Goal: Transaction & Acquisition: Download file/media

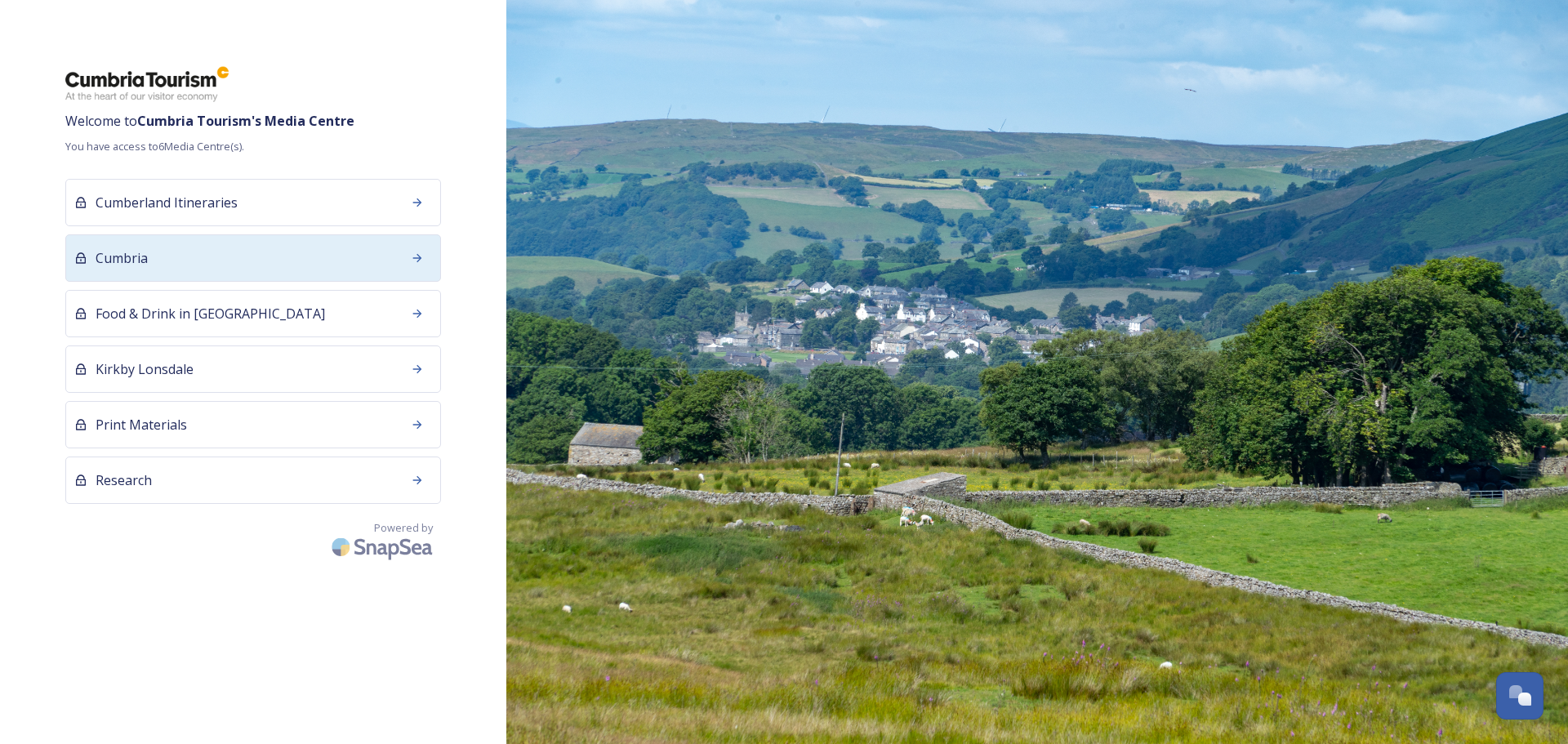
click at [362, 262] on div "Cumbria" at bounding box center [253, 258] width 376 height 47
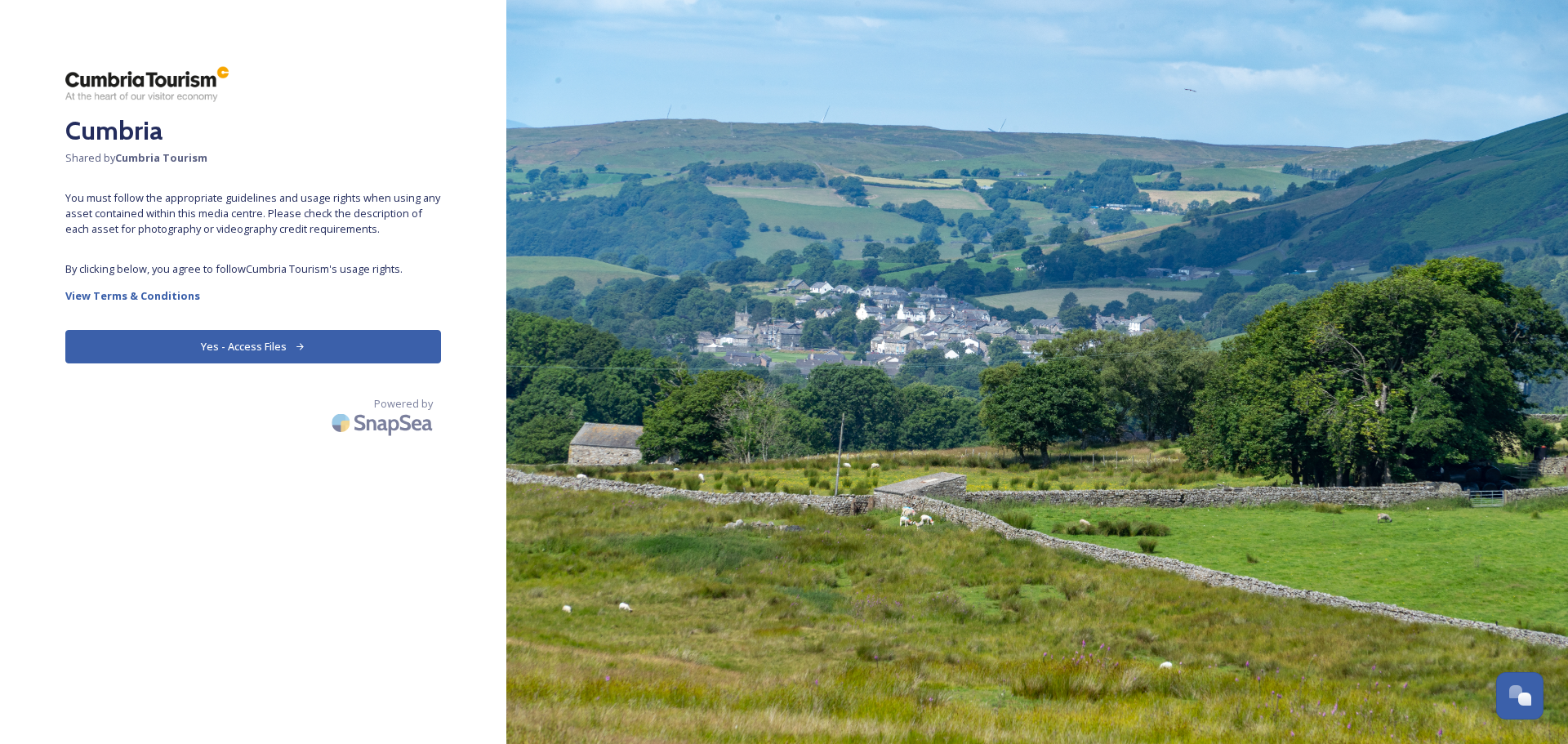
click at [349, 329] on button "Yes - Access Files" at bounding box center [253, 346] width 376 height 33
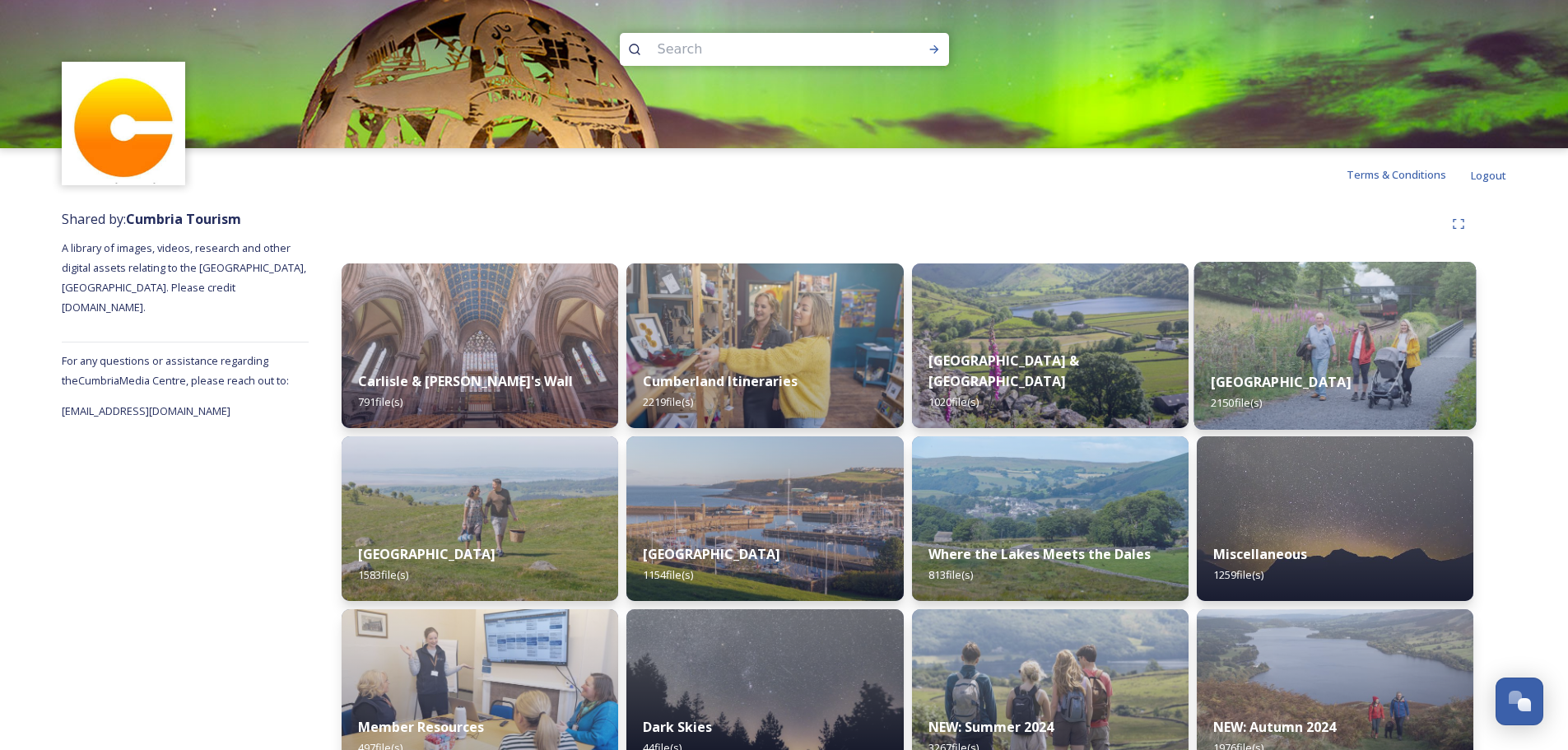
click at [1319, 364] on div "[GEOGRAPHIC_DATA] 2150 file(s)" at bounding box center [1335, 392] width 282 height 75
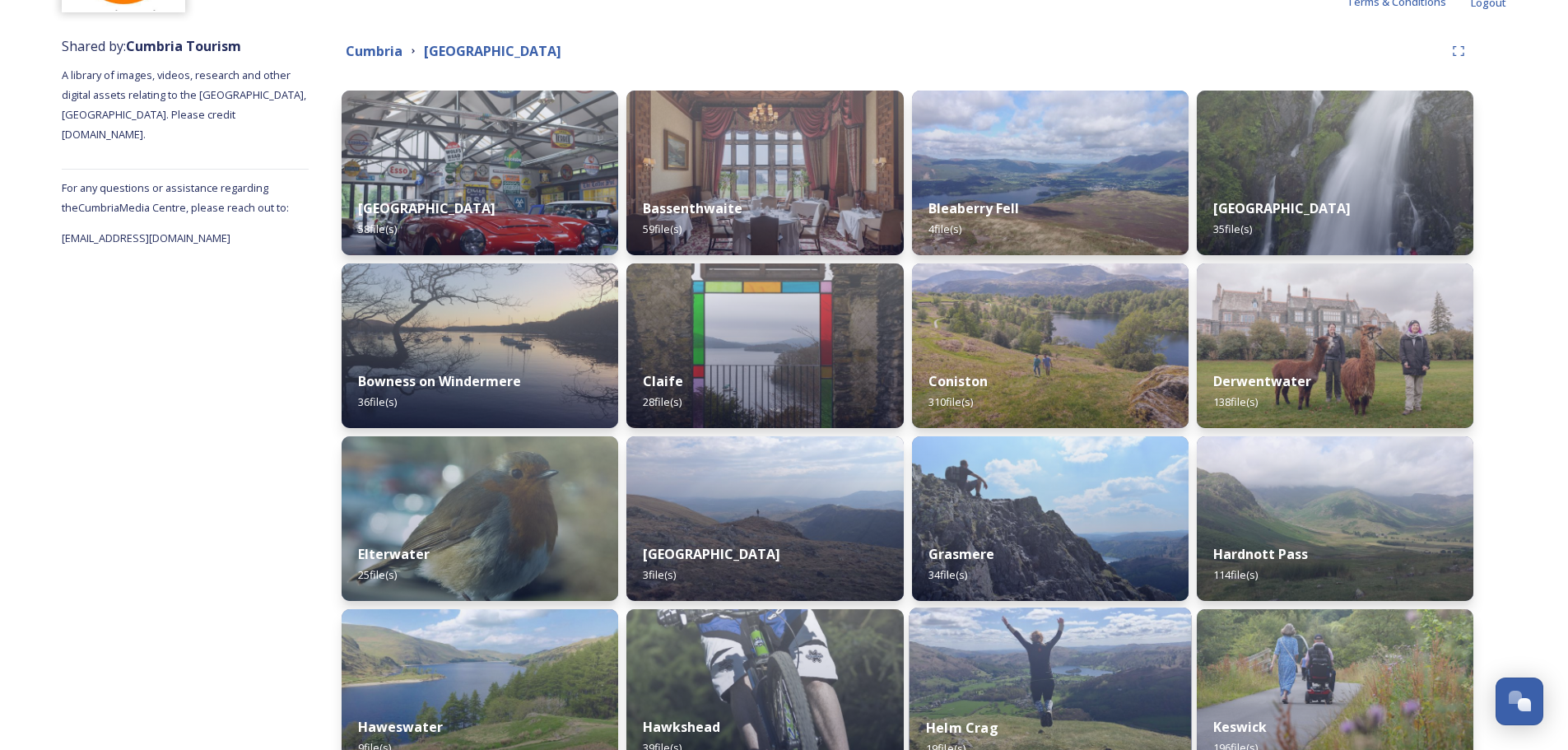
scroll to position [142, 0]
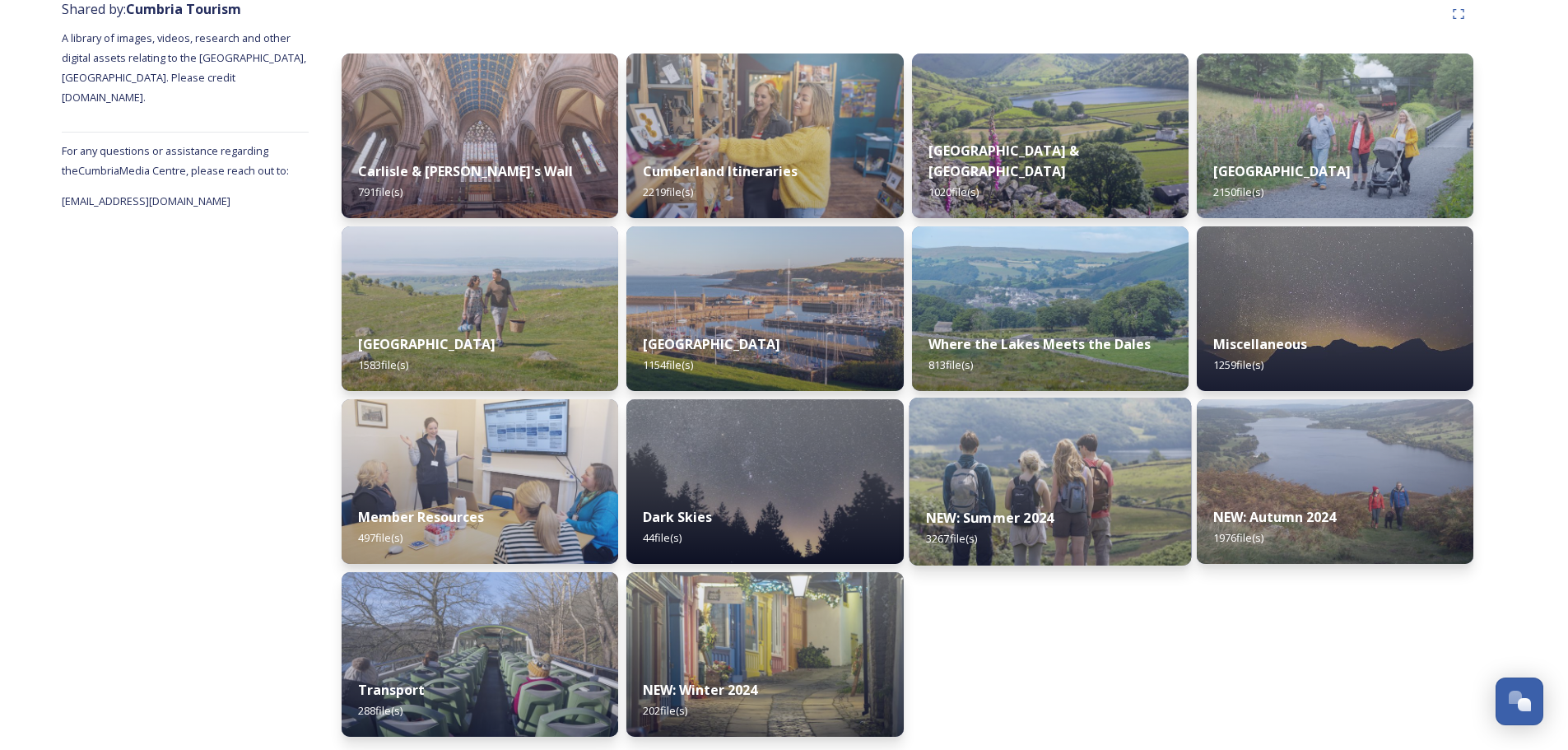
scroll to position [213, 0]
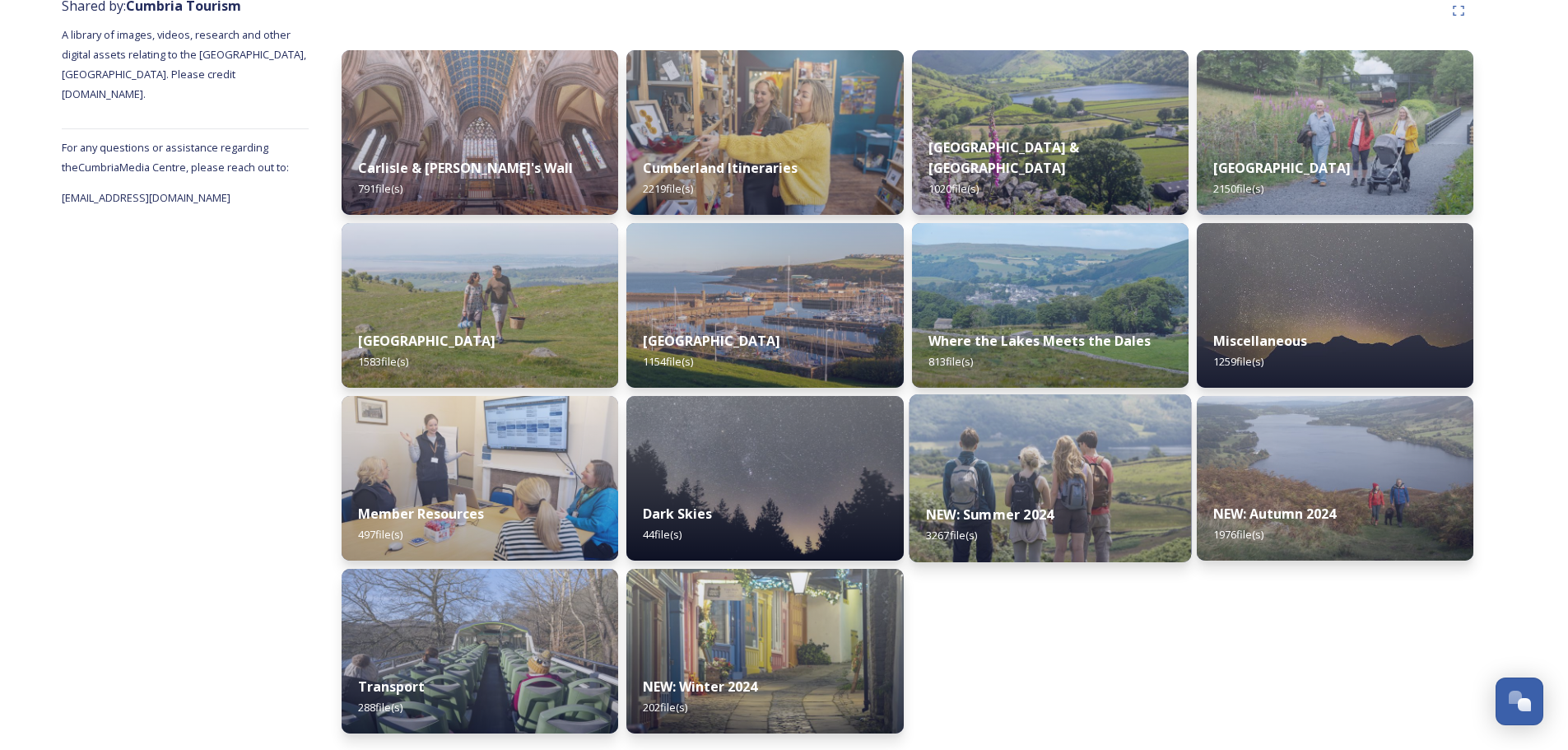
click at [1120, 478] on img at bounding box center [1050, 478] width 282 height 168
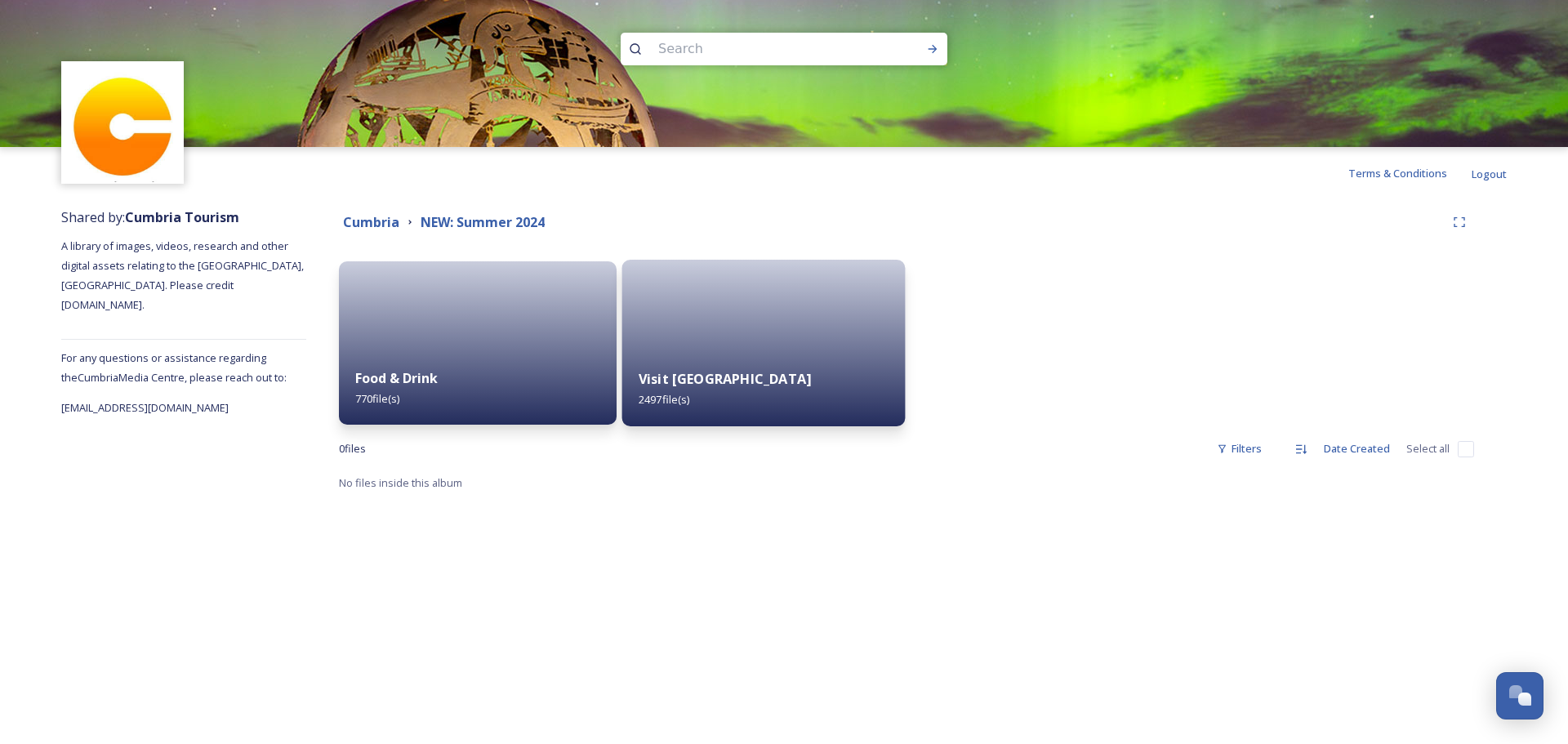
click at [704, 359] on div "Visit [GEOGRAPHIC_DATA] 2497 file(s)" at bounding box center [764, 389] width 284 height 74
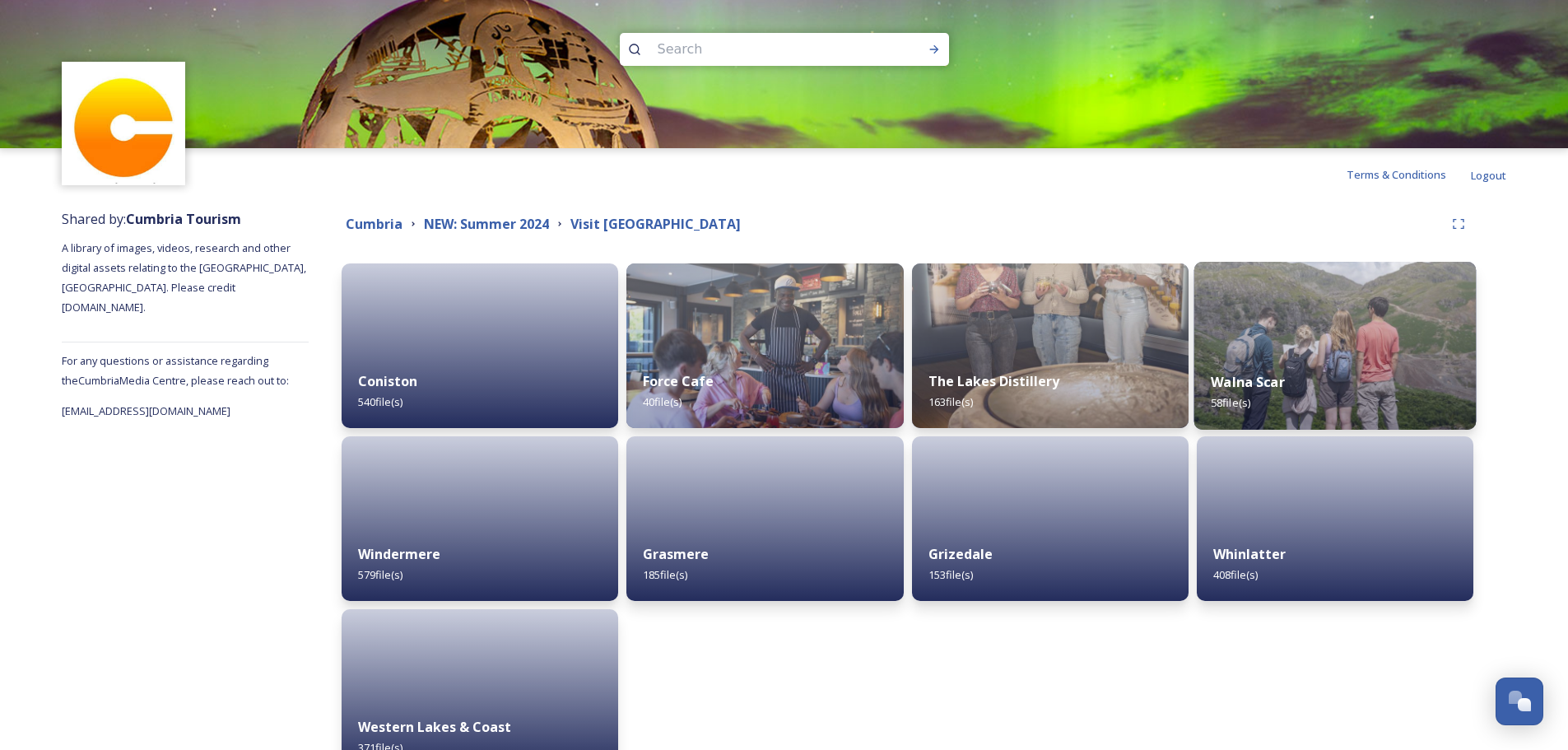
click at [1319, 350] on img at bounding box center [1335, 345] width 282 height 168
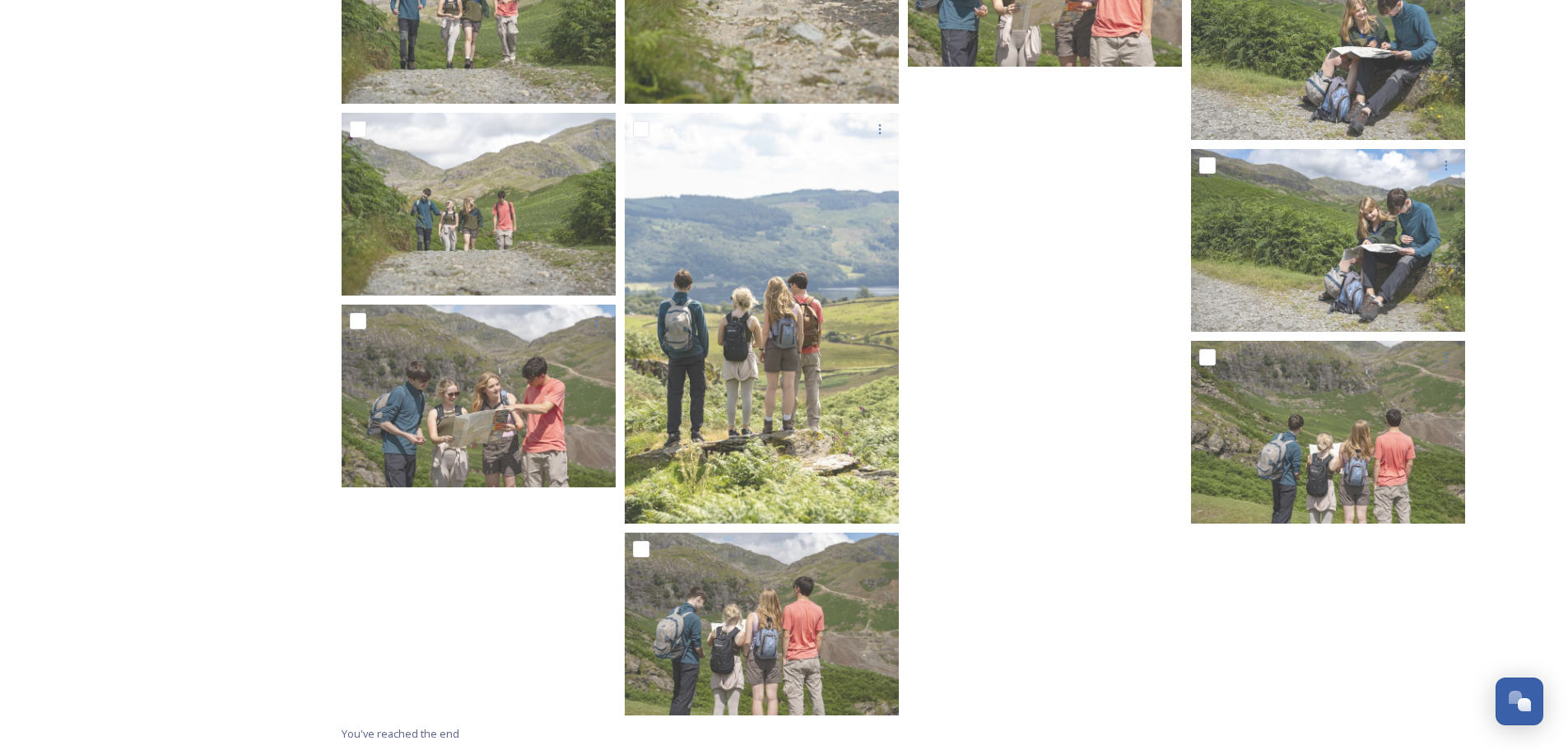
scroll to position [3835, 0]
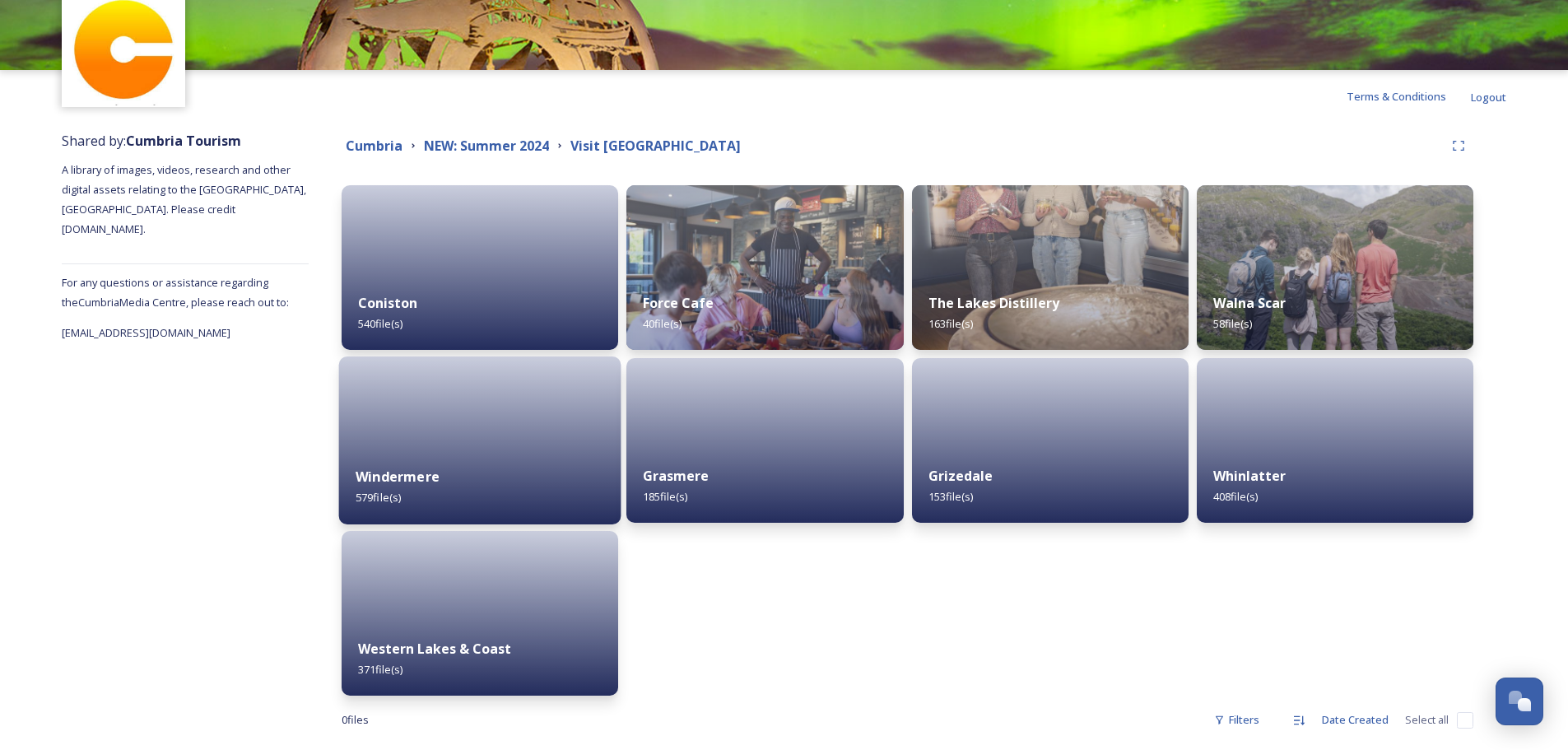
scroll to position [101, 0]
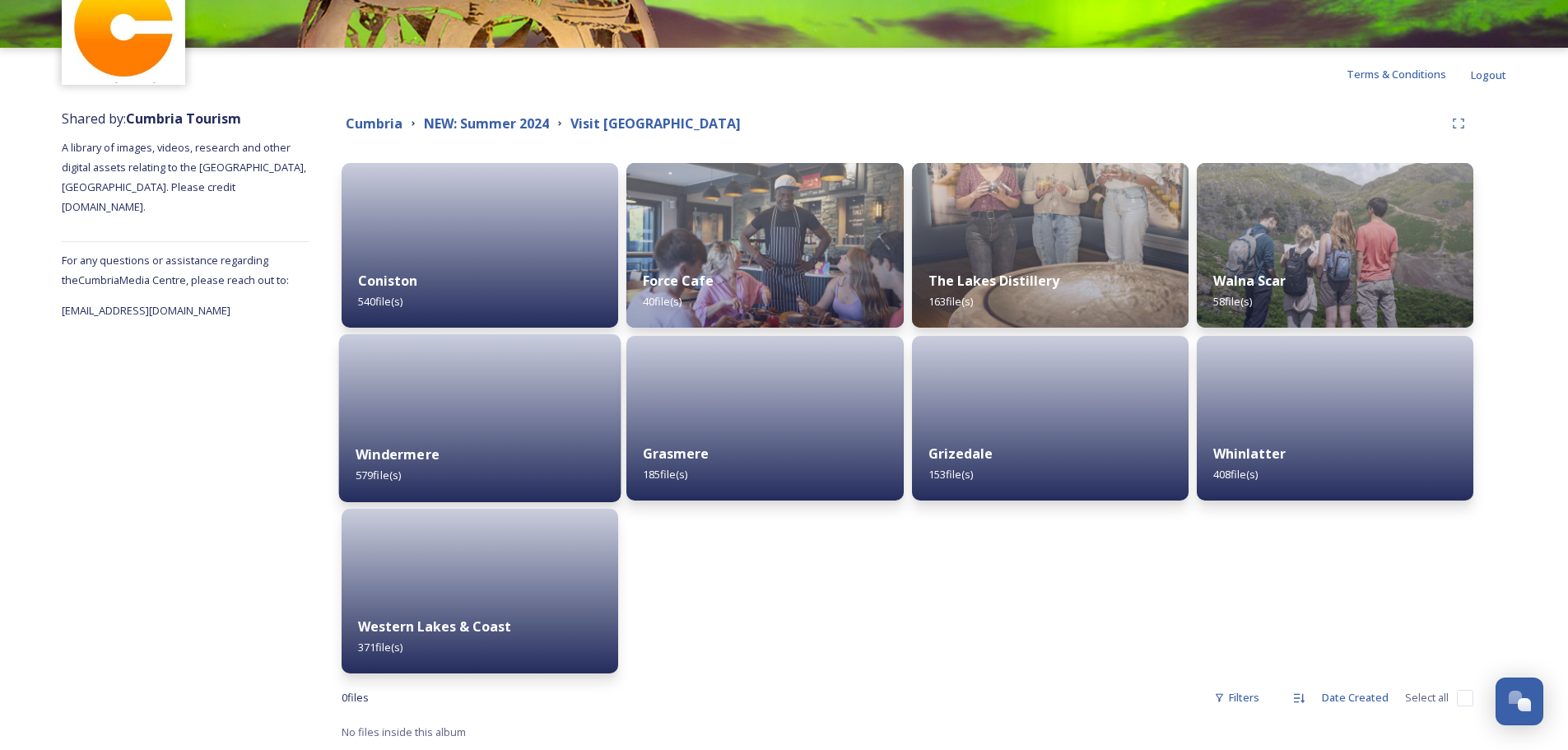
click at [486, 409] on div at bounding box center [480, 418] width 282 height 168
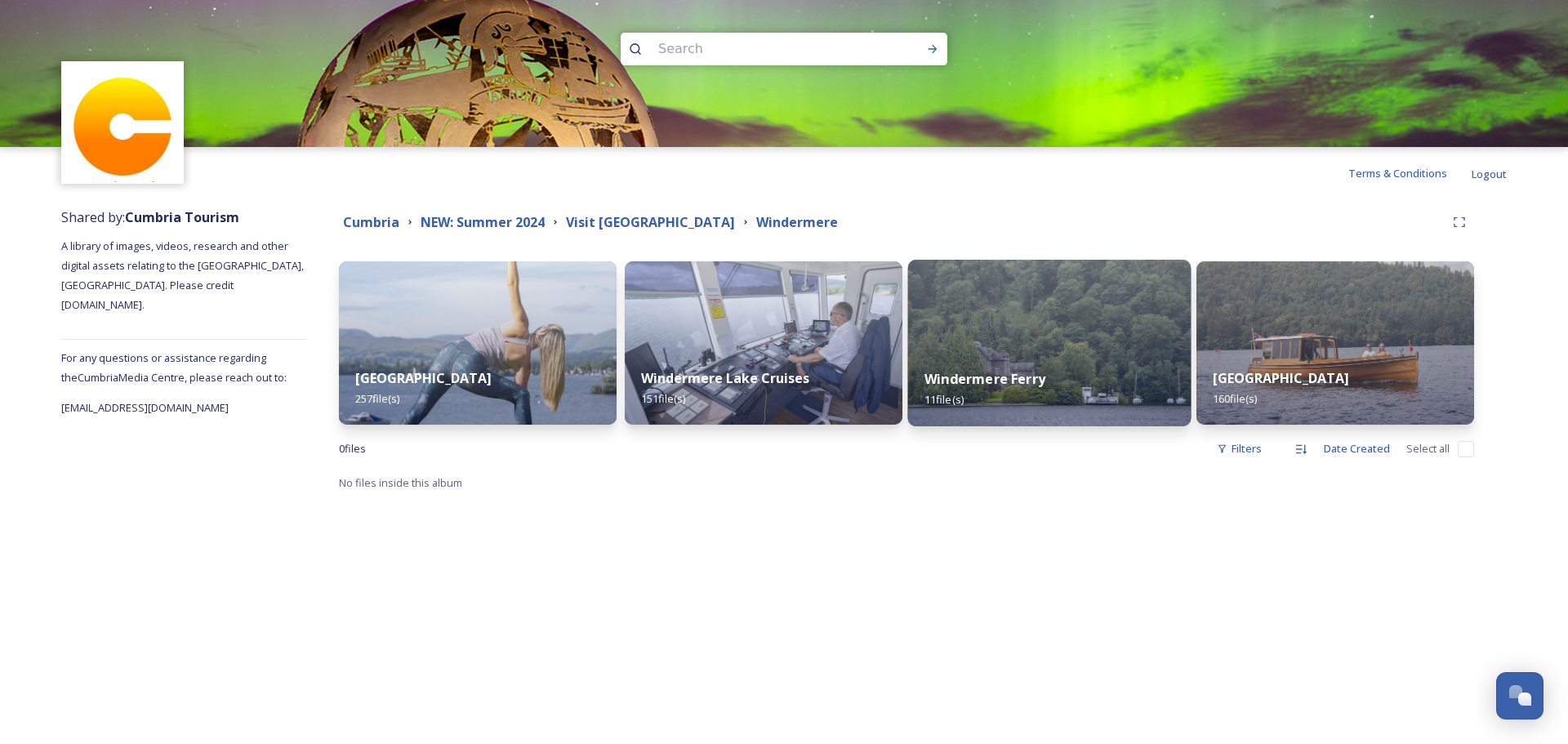
click at [1015, 356] on div "Windermere Ferry 11 file(s)" at bounding box center [1050, 389] width 284 height 74
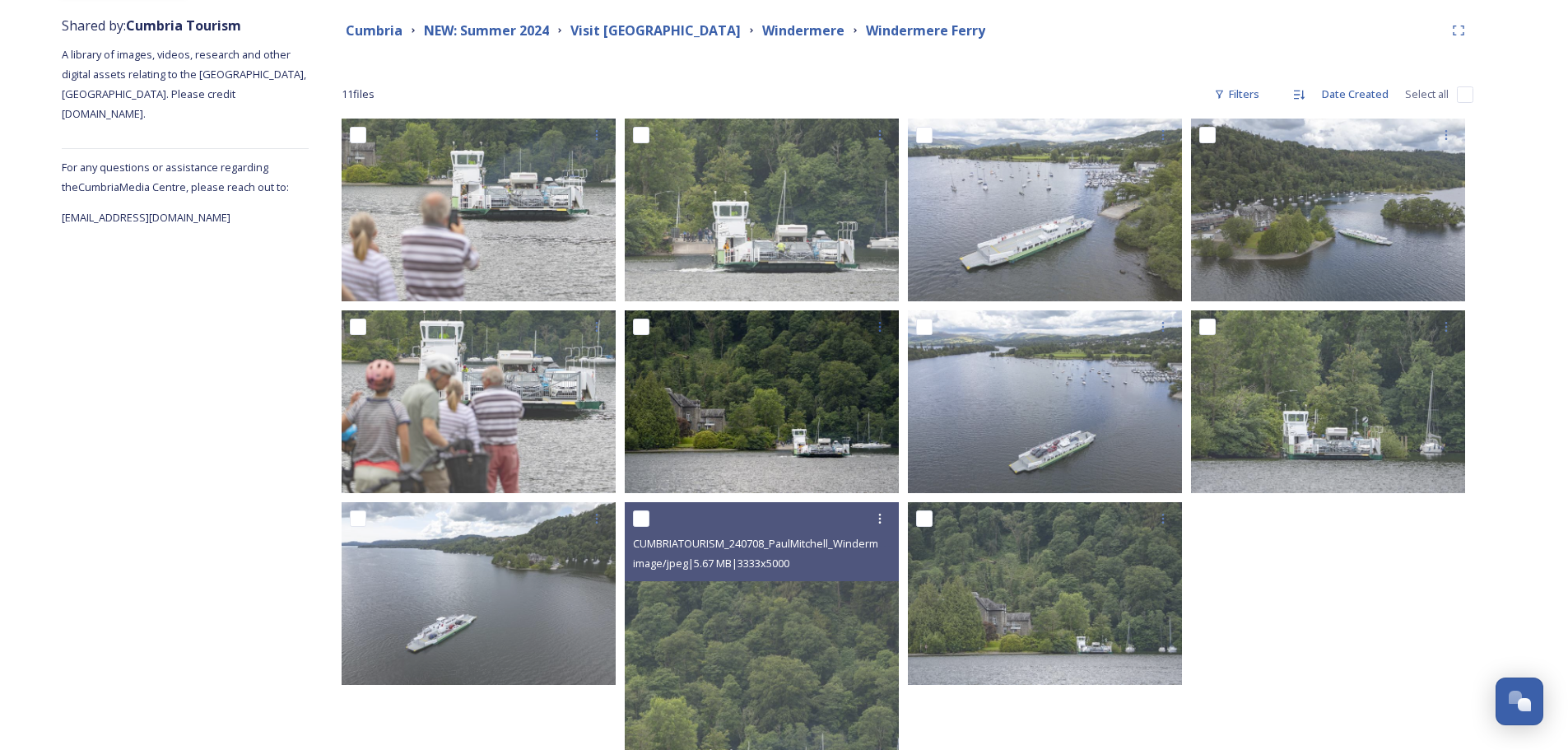
scroll to position [165, 0]
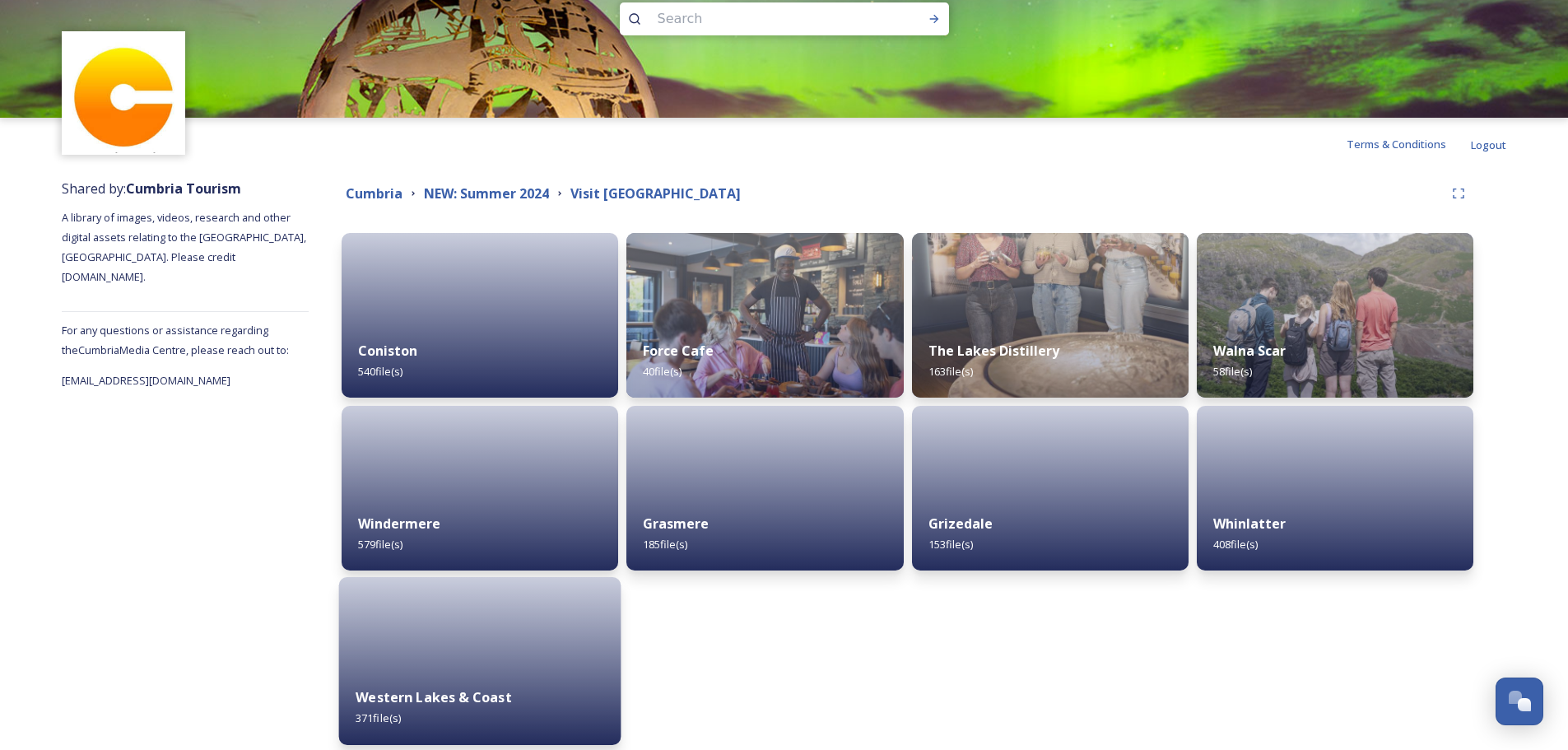
scroll to position [82, 0]
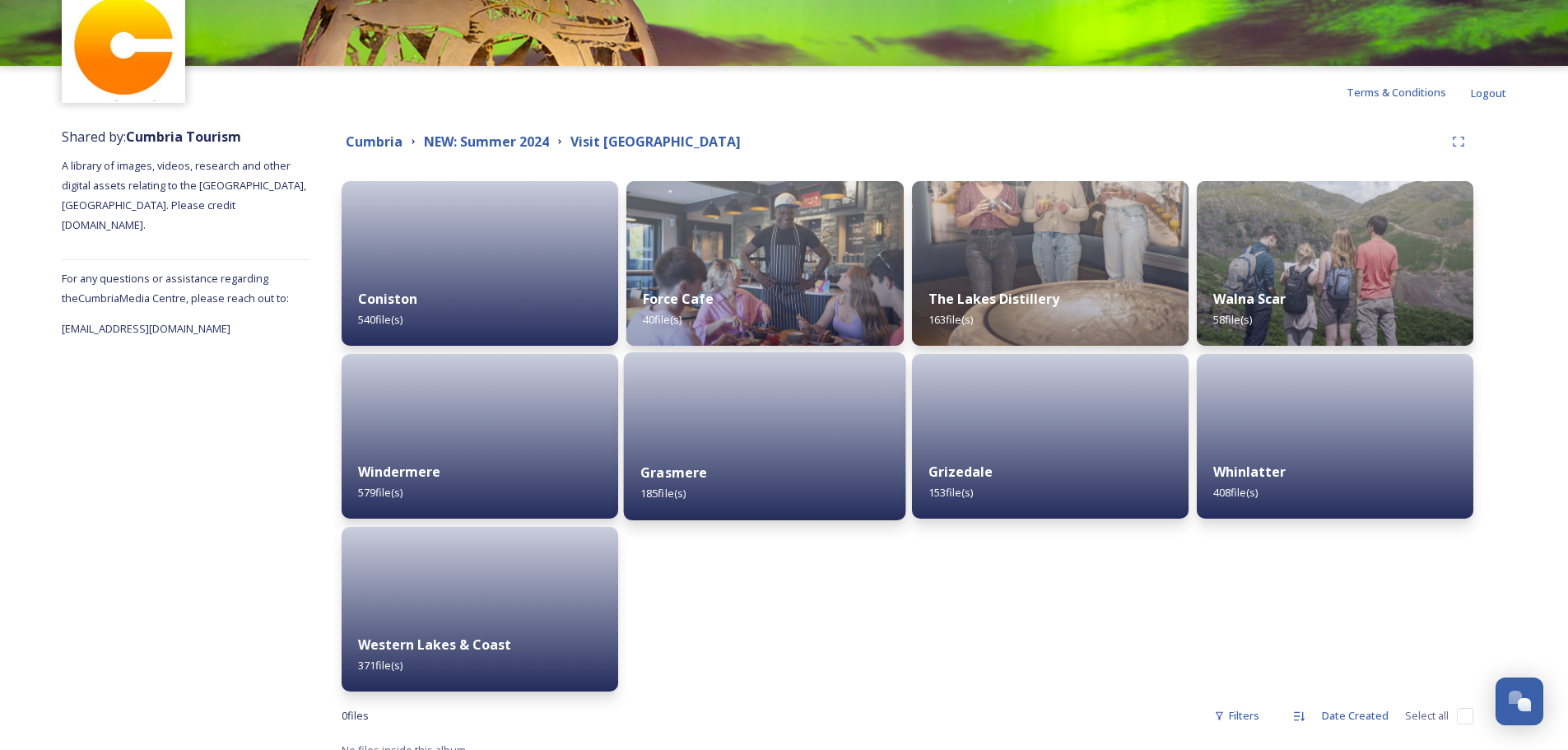
click at [748, 456] on div "Grasmere 185 file(s)" at bounding box center [765, 483] width 282 height 75
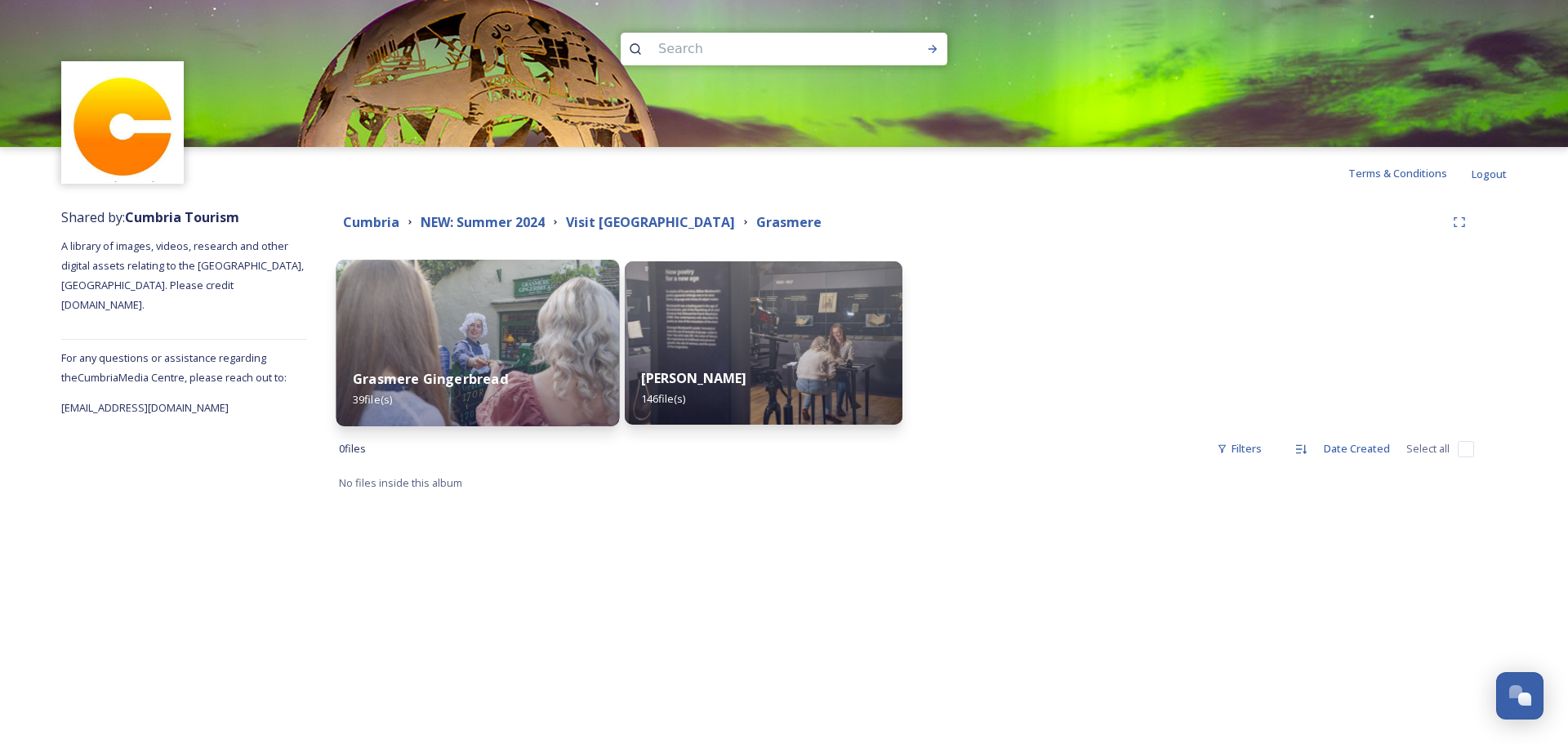
click at [512, 305] on img at bounding box center [478, 342] width 284 height 166
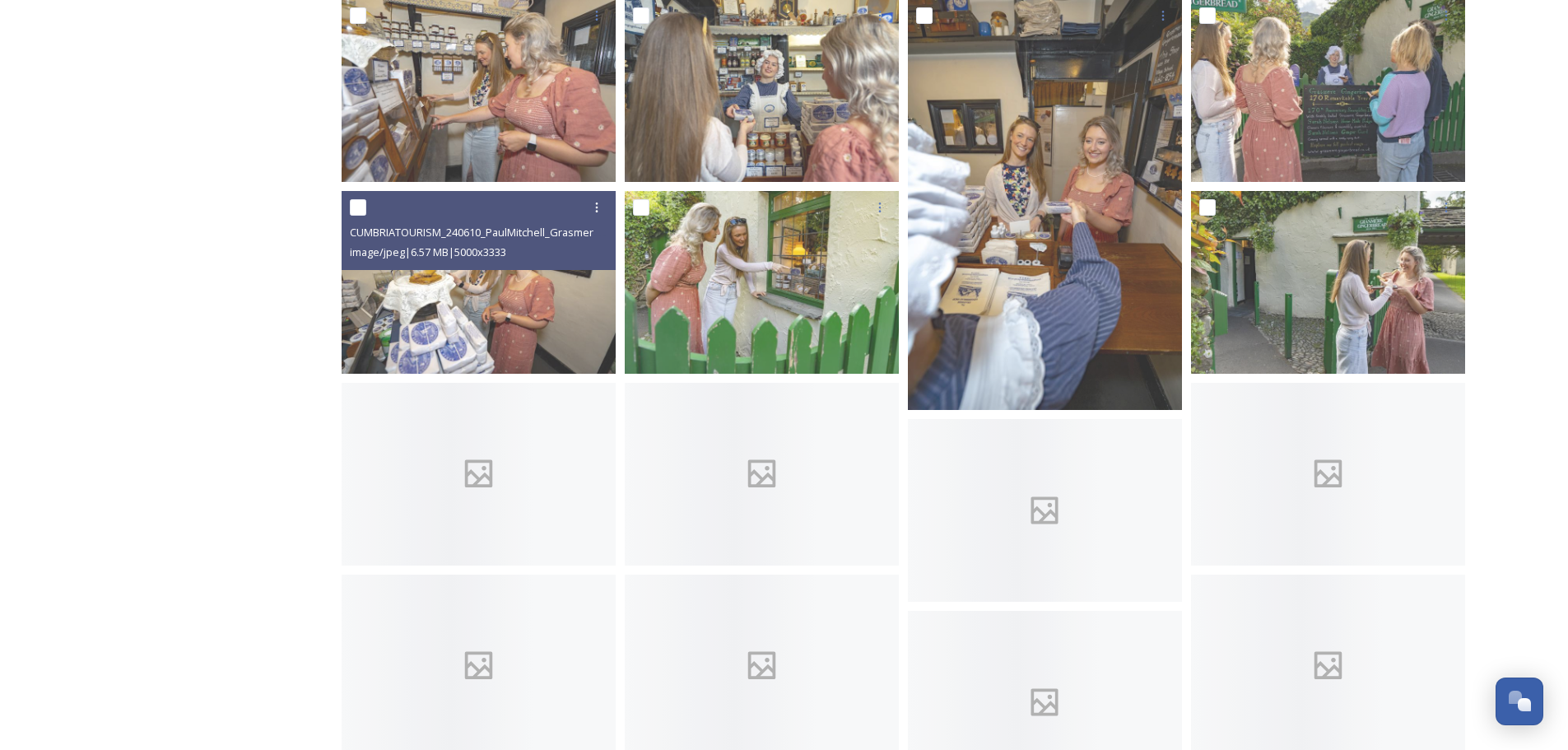
scroll to position [1317, 0]
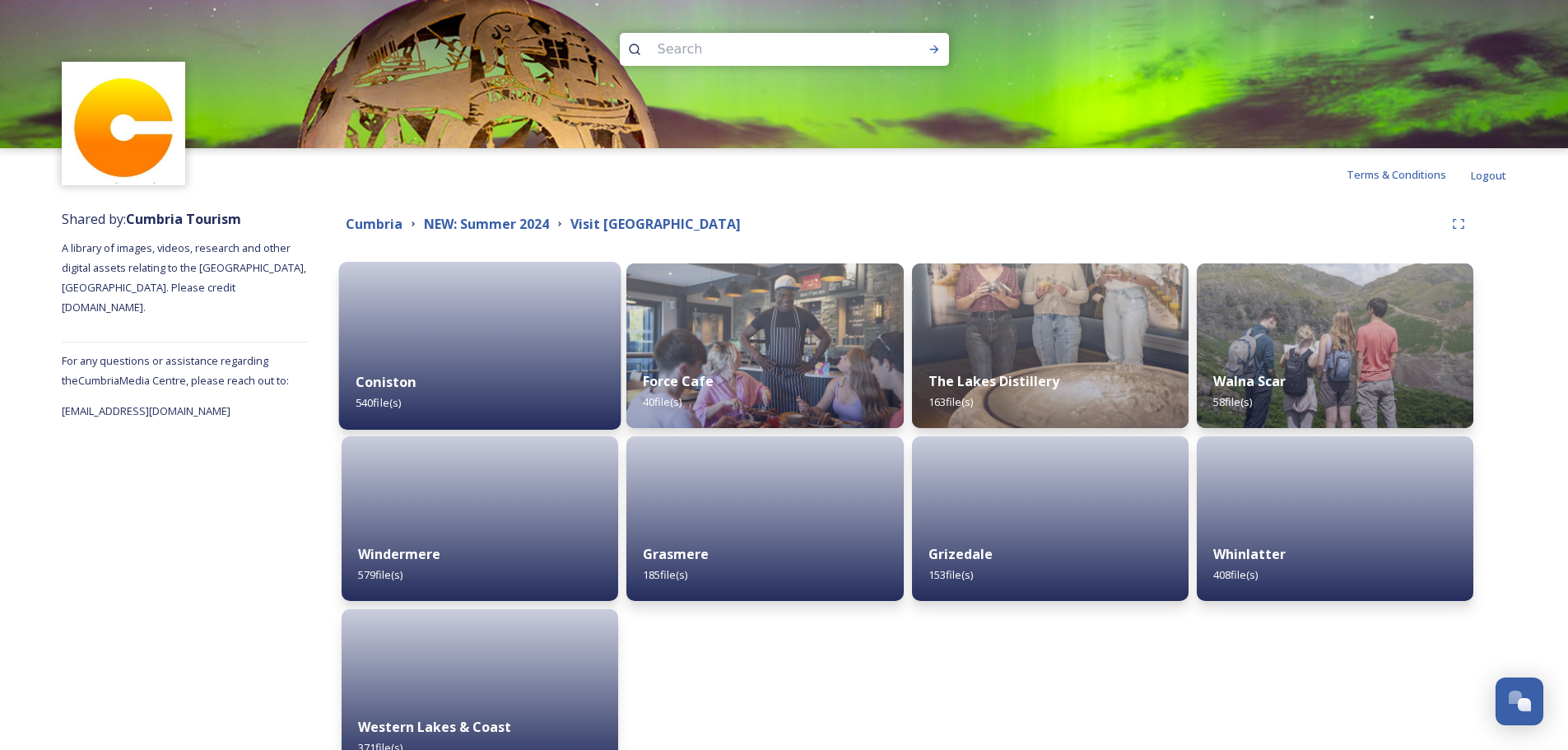
click at [449, 315] on div at bounding box center [480, 345] width 282 height 168
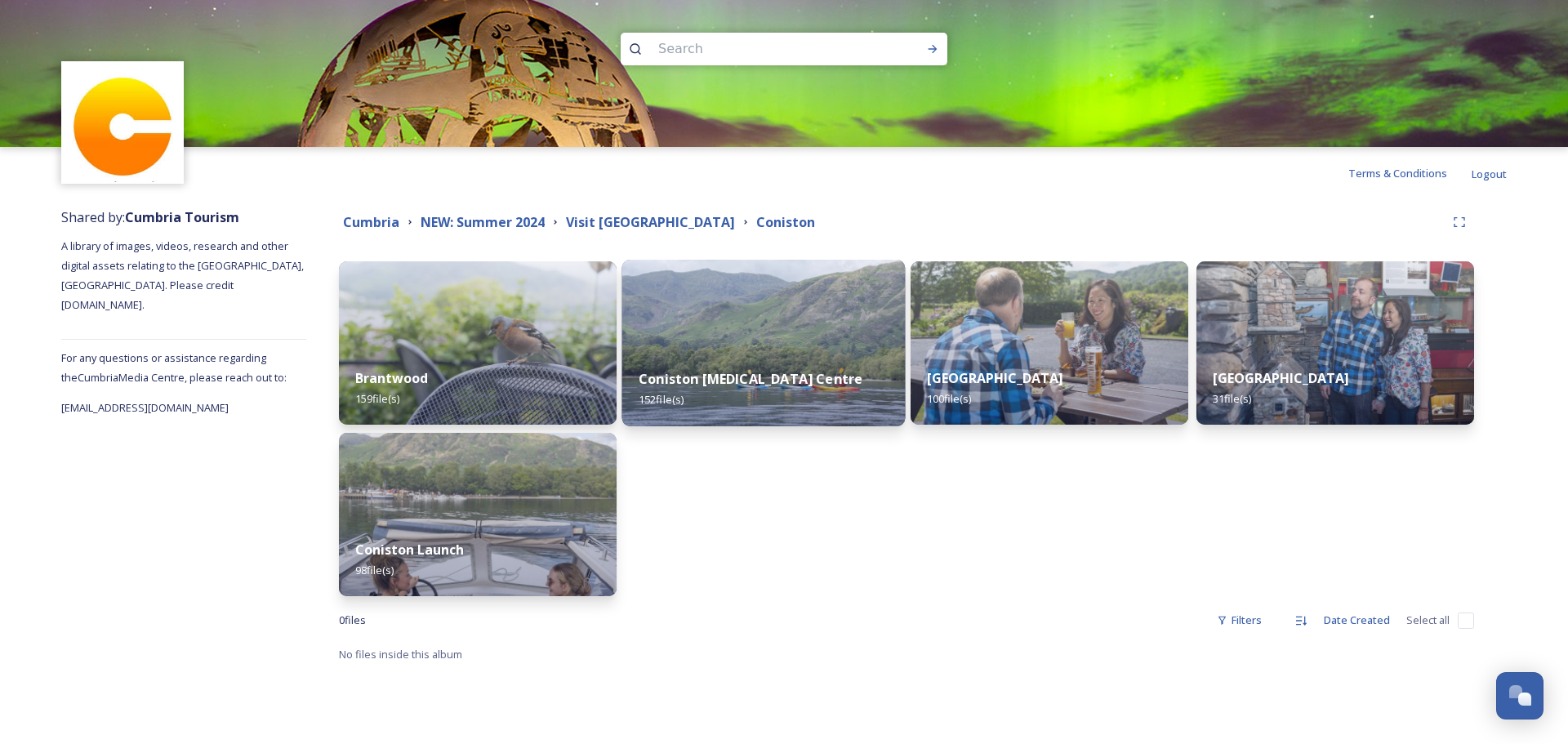
click at [692, 298] on img at bounding box center [764, 342] width 284 height 166
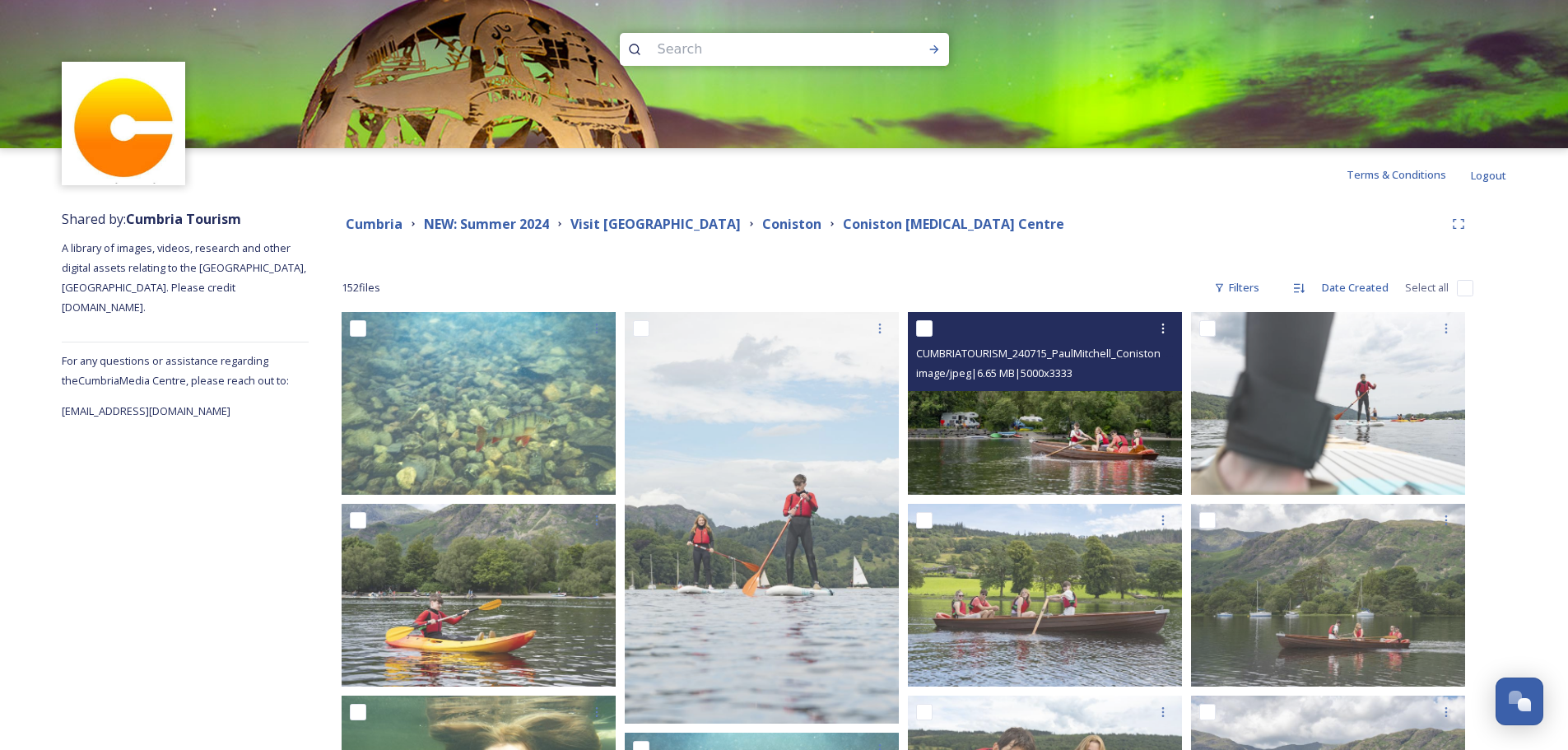
click at [1018, 418] on img at bounding box center [1045, 402] width 274 height 182
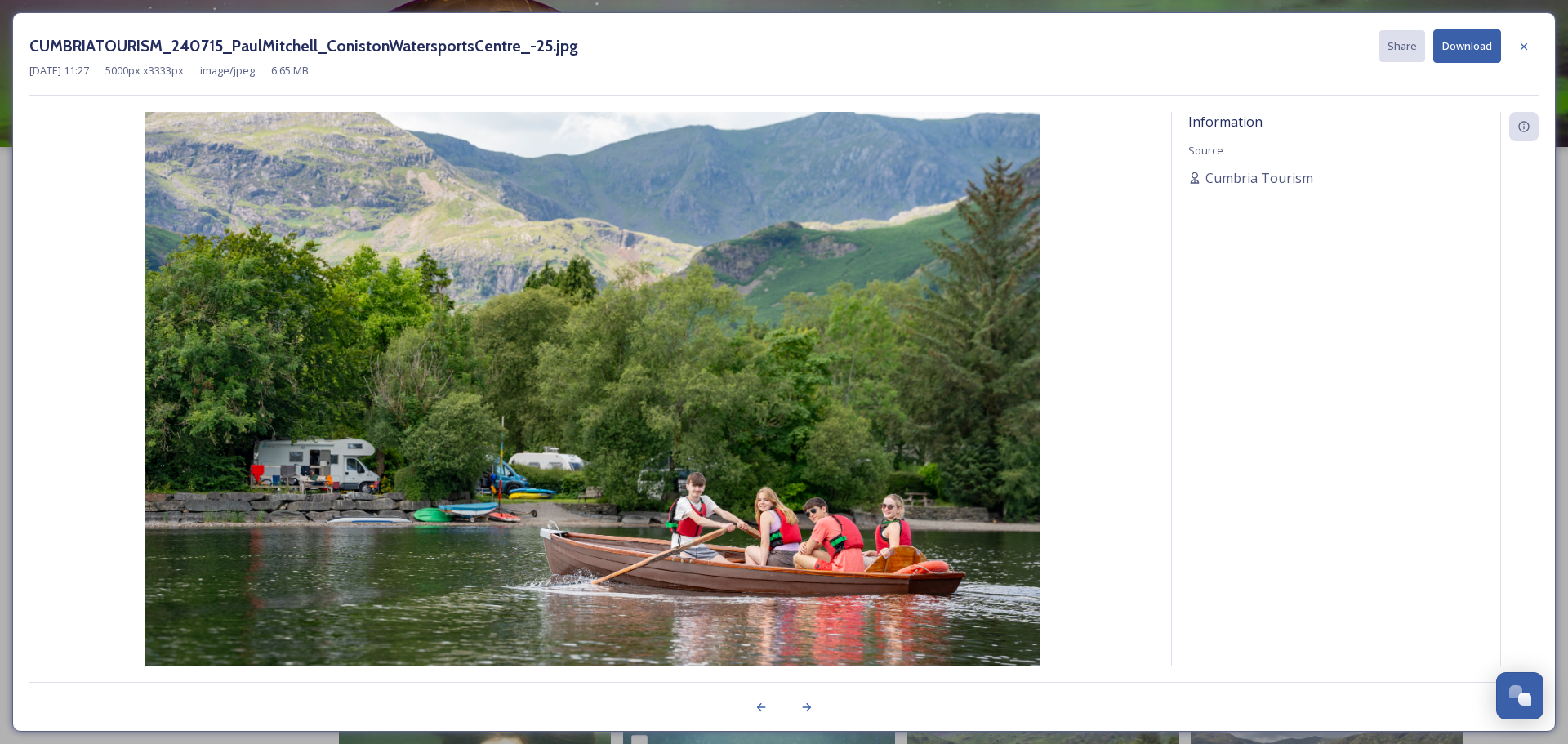
click at [1450, 47] on button "Download" at bounding box center [1466, 46] width 67 height 33
